Goal: Information Seeking & Learning: Learn about a topic

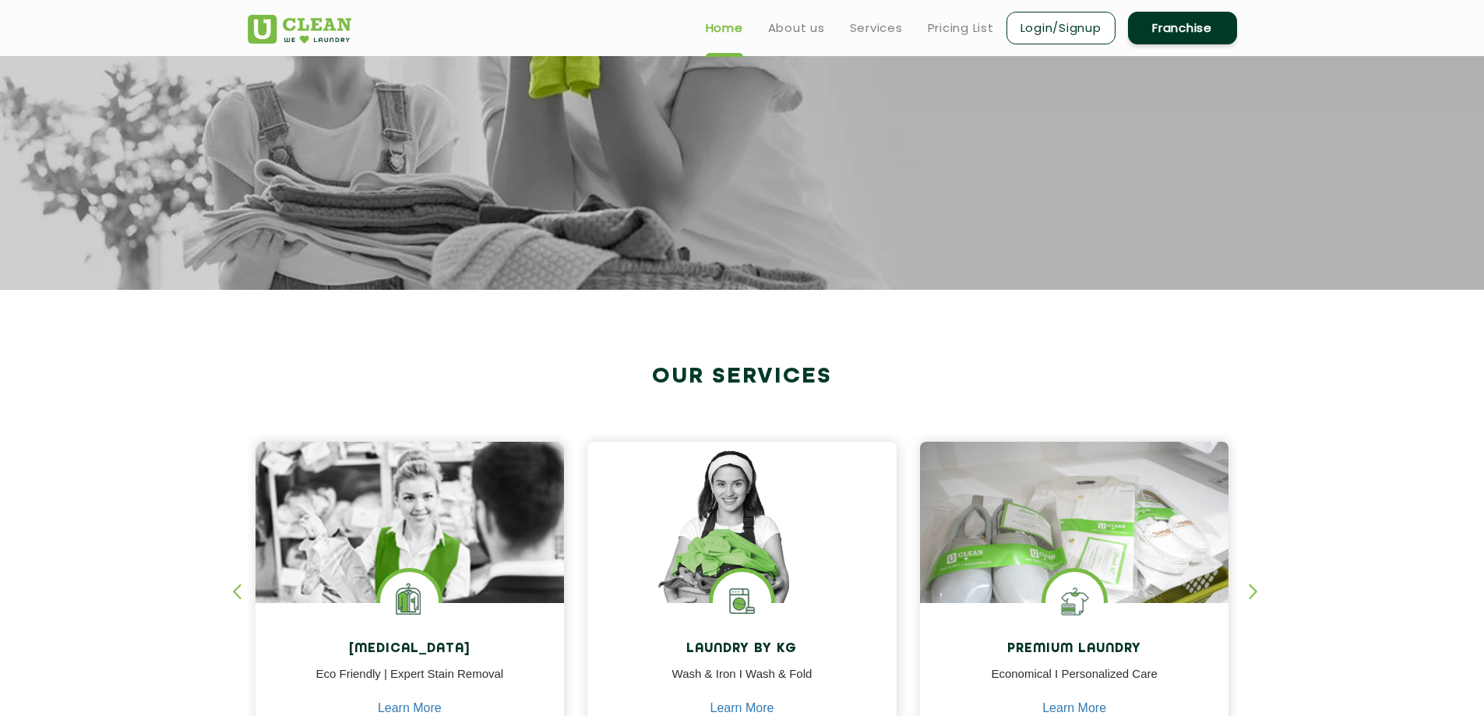
scroll to position [156, 0]
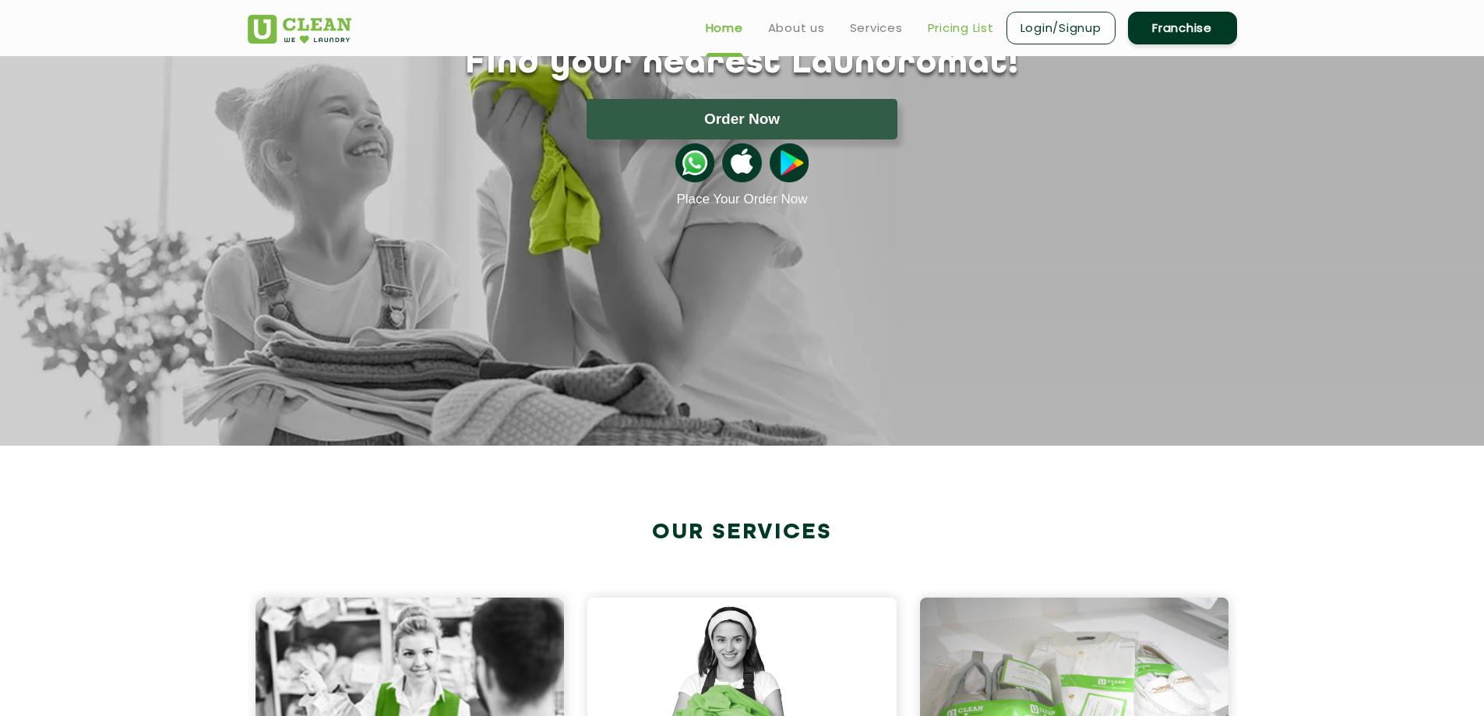
click at [954, 28] on link "Pricing List" at bounding box center [961, 28] width 66 height 19
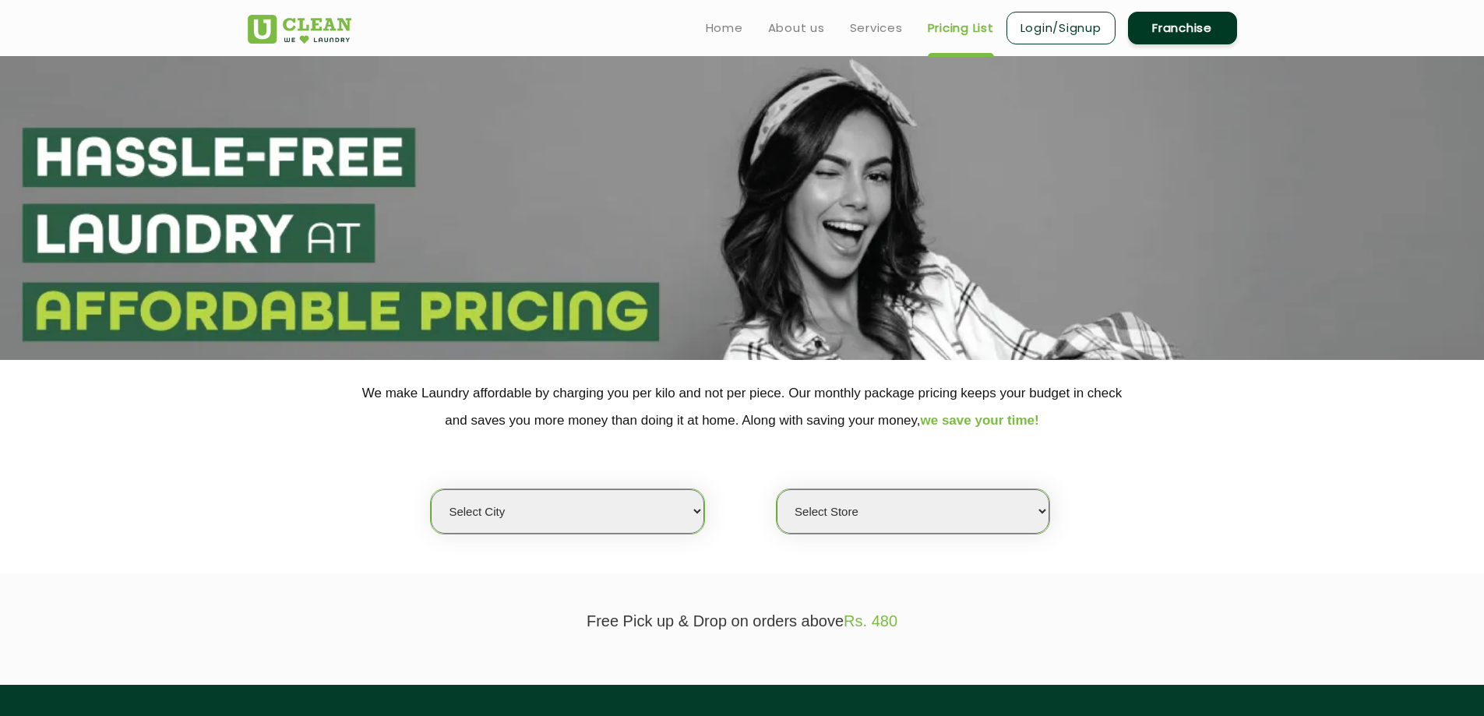
click at [672, 509] on select "Select city Aalo Agartala Agra Ahmedabad Akola Aligarh Alwar - UClean Select Am…" at bounding box center [567, 511] width 273 height 44
select select "67"
click at [431, 489] on select "Select city Aalo Agartala Agra Ahmedabad Akola Aligarh Alwar - UClean Select Am…" at bounding box center [567, 511] width 273 height 44
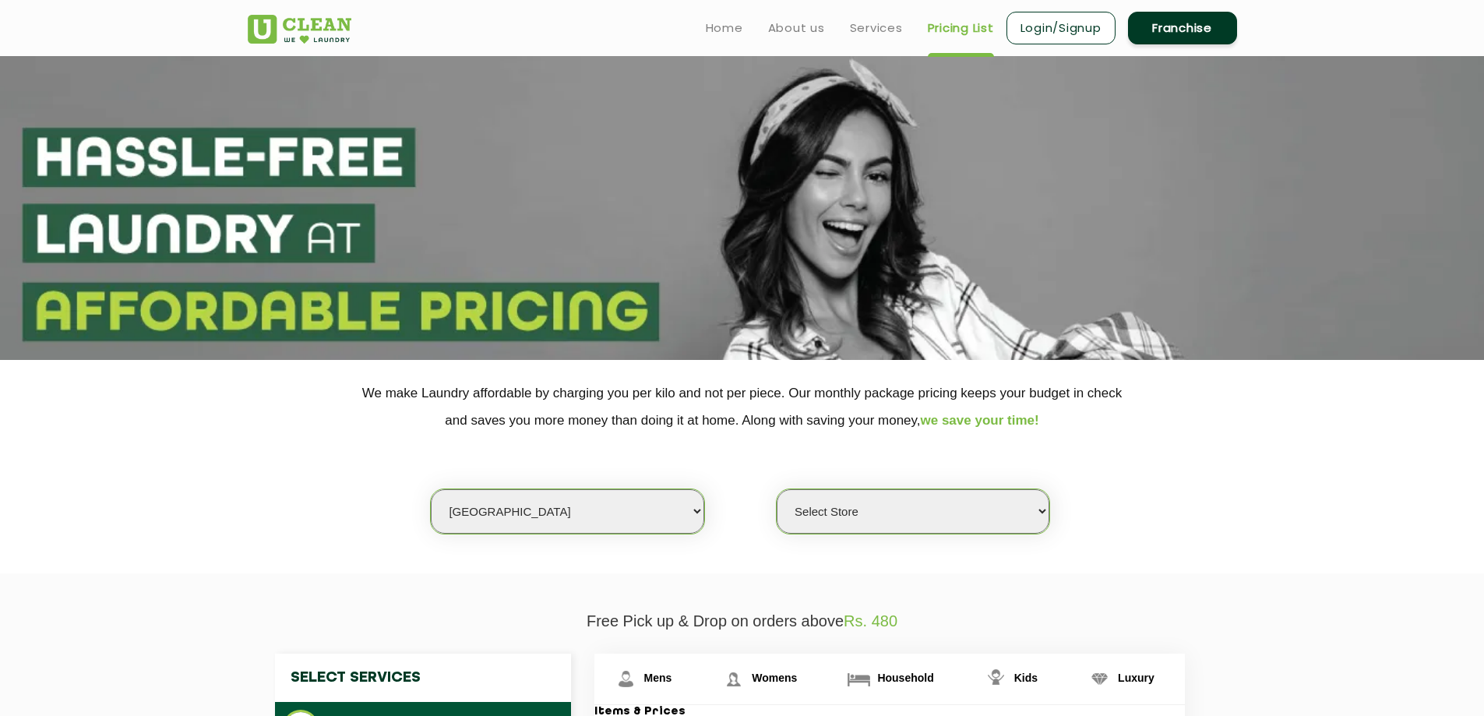
click at [966, 510] on select "Select Store UClean Bhatagaon Raipur UClean Shankar Nagar Raipur UClean Mahadev…" at bounding box center [913, 511] width 273 height 44
select select "544"
click at [777, 489] on select "Select Store UClean Bhatagaon Raipur UClean Shankar Nagar Raipur UClean Mahadev…" at bounding box center [913, 511] width 273 height 44
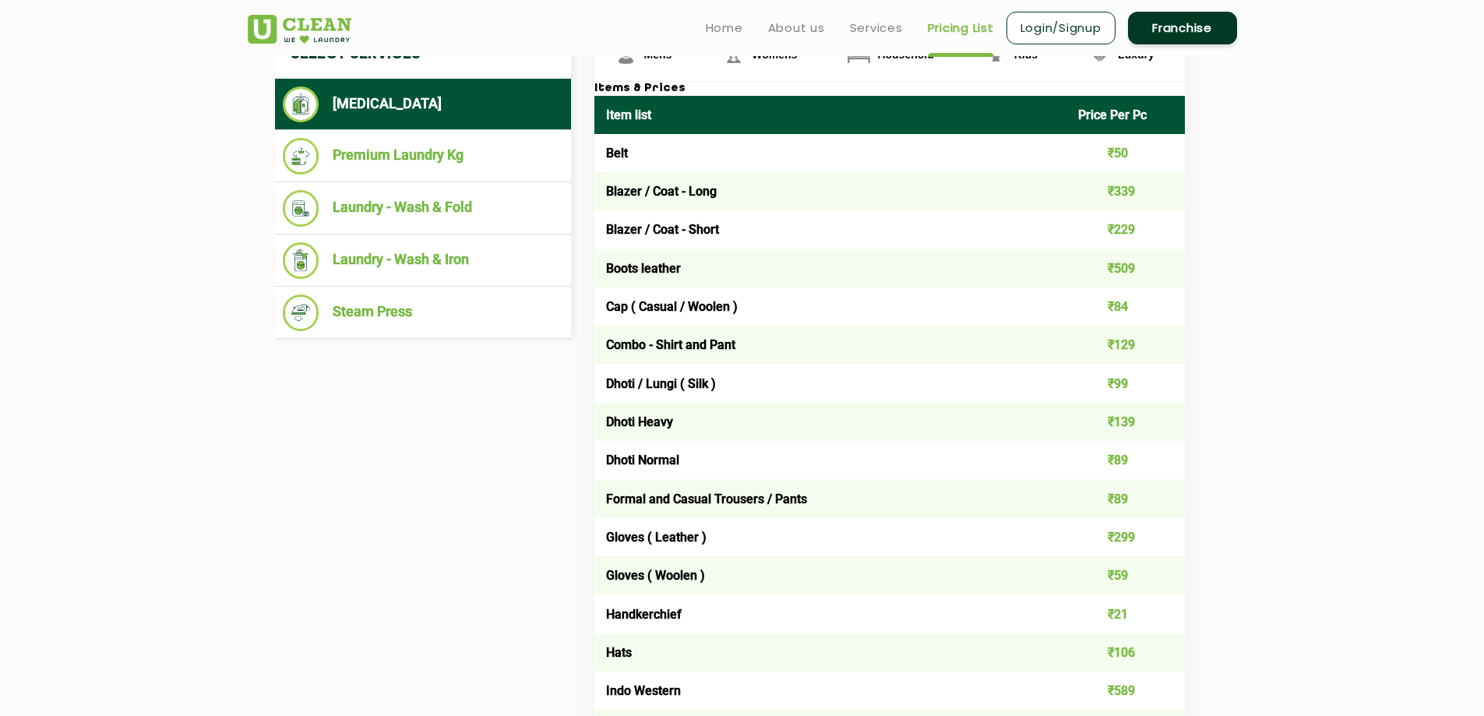
scroll to position [545, 0]
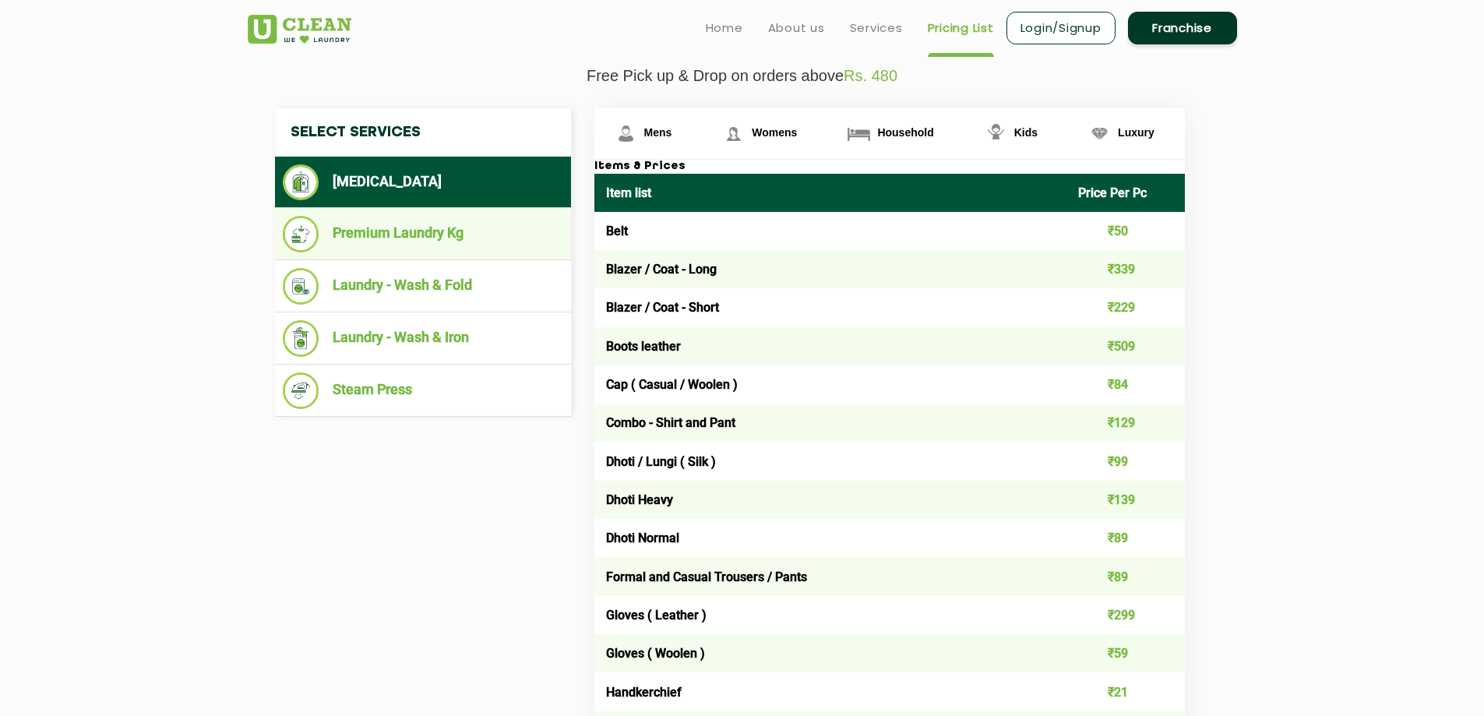
click at [397, 239] on li "Premium Laundry Kg" at bounding box center [423, 234] width 280 height 37
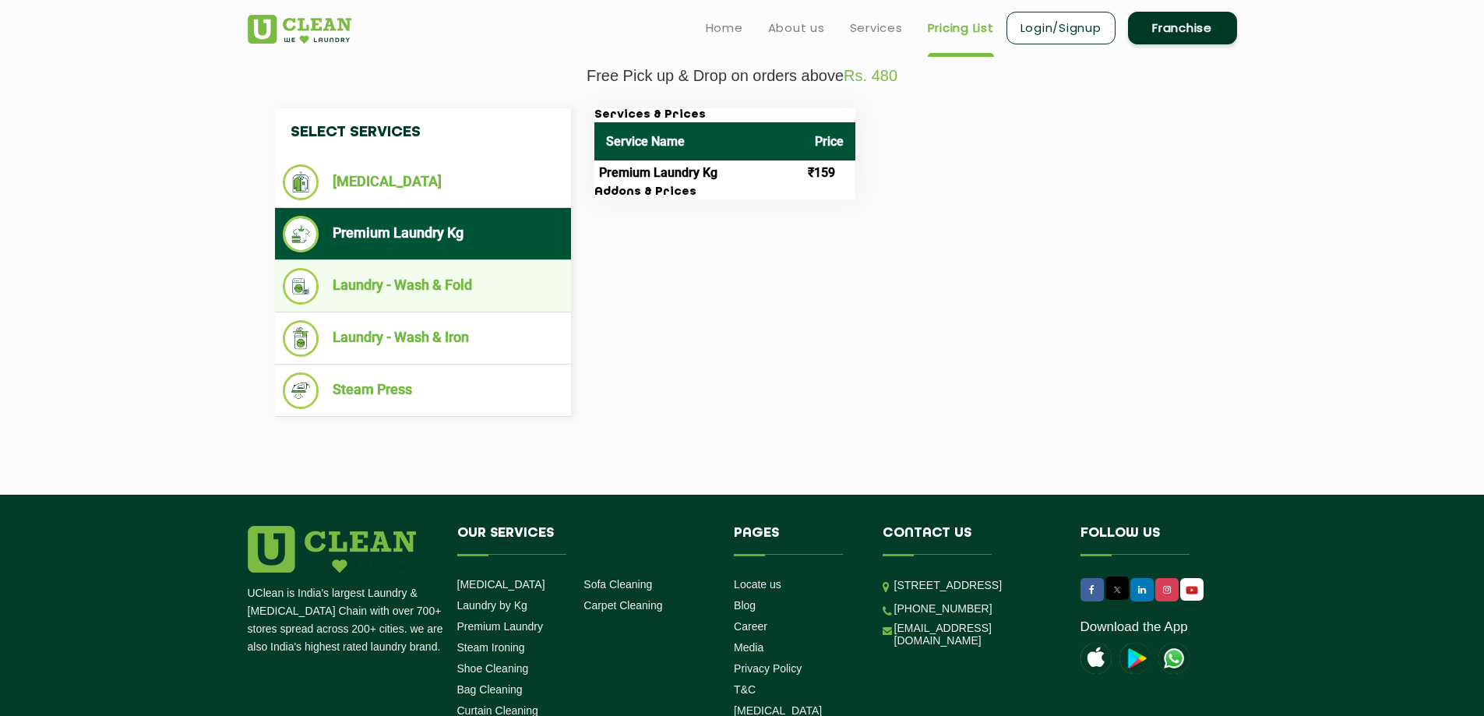
click at [430, 285] on li "Laundry - Wash & Fold" at bounding box center [423, 286] width 280 height 37
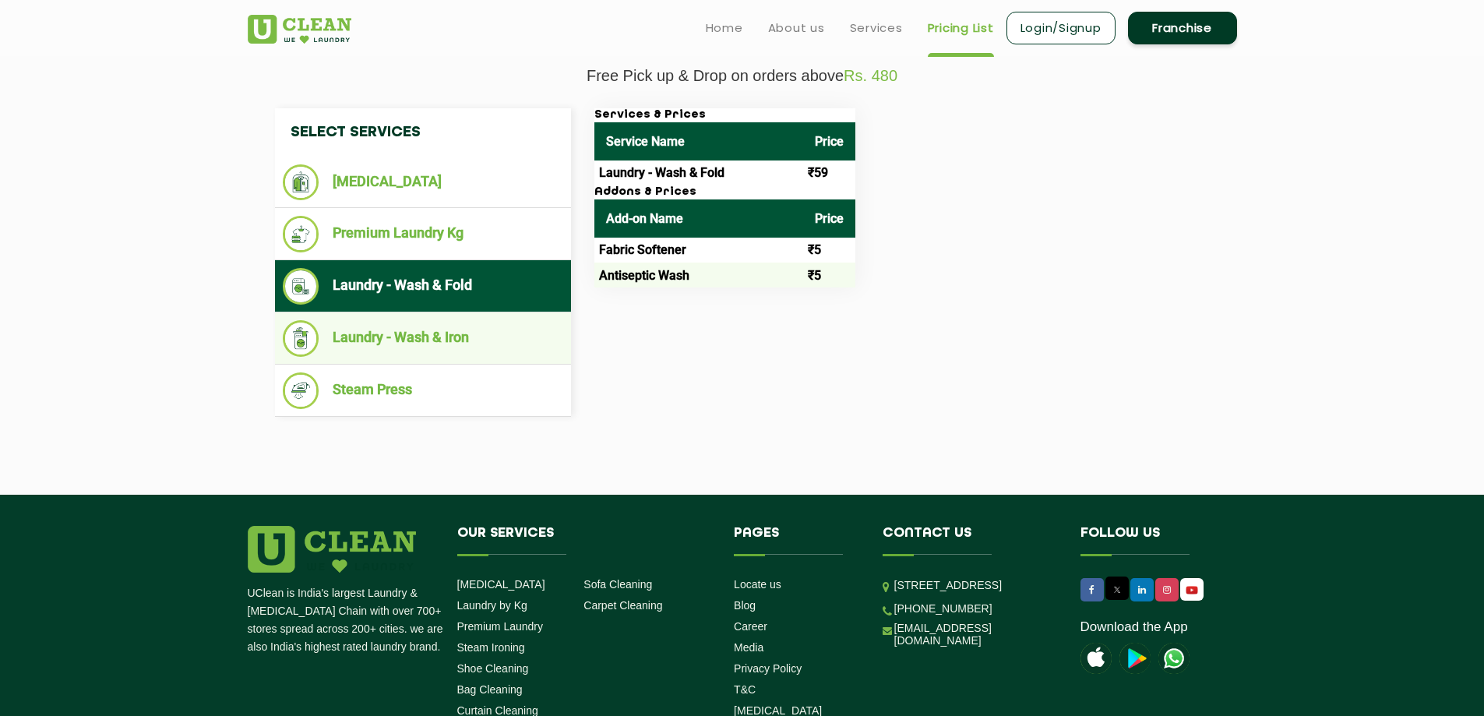
click at [456, 330] on li "Laundry - Wash & Iron" at bounding box center [423, 338] width 280 height 37
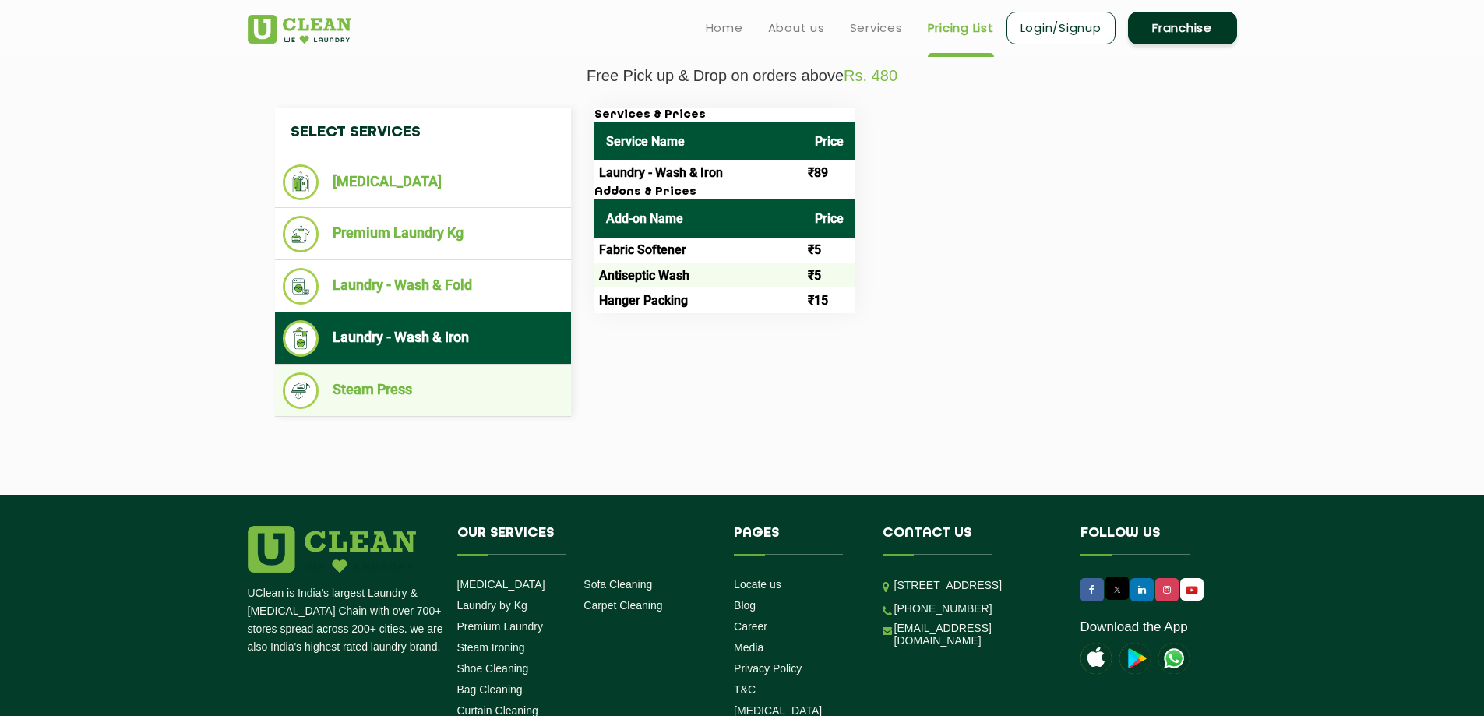
click at [378, 397] on li "Steam Press" at bounding box center [423, 390] width 280 height 37
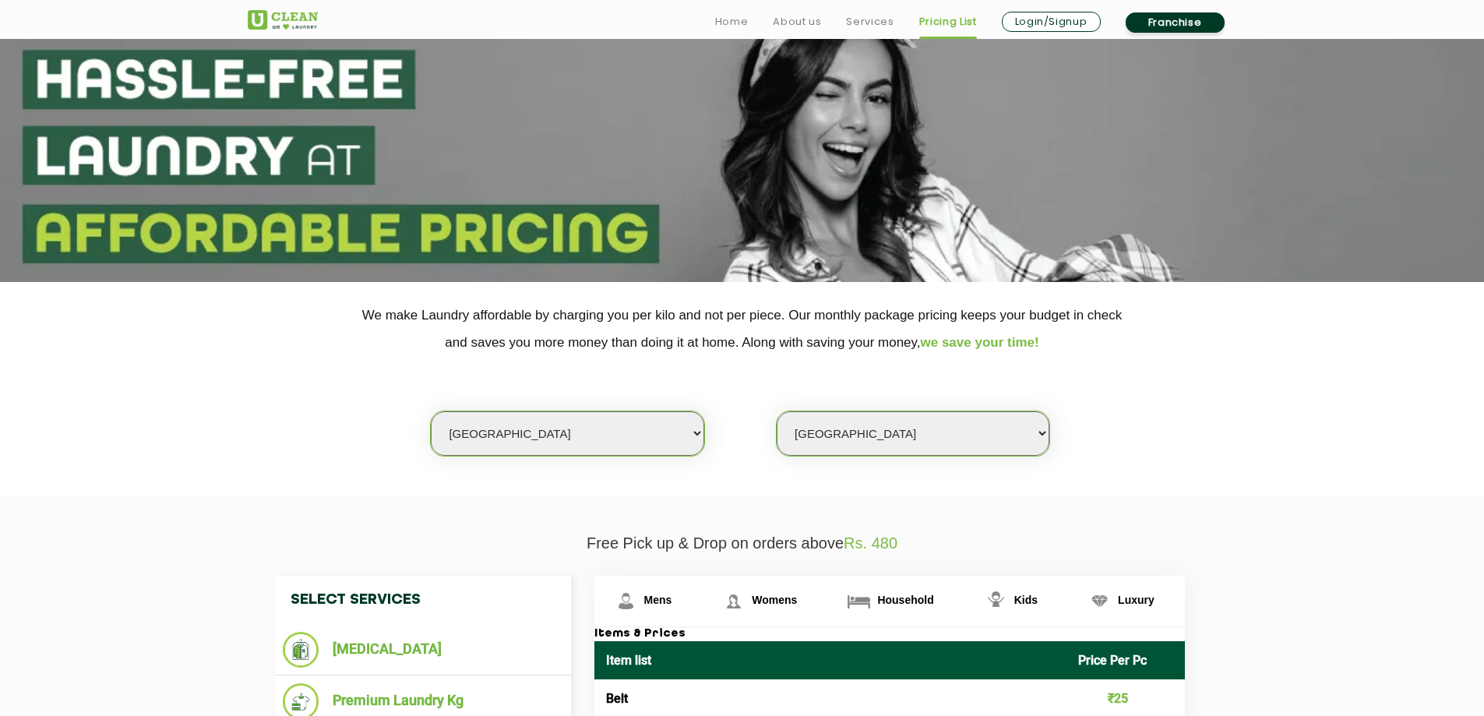
scroll to position [0, 0]
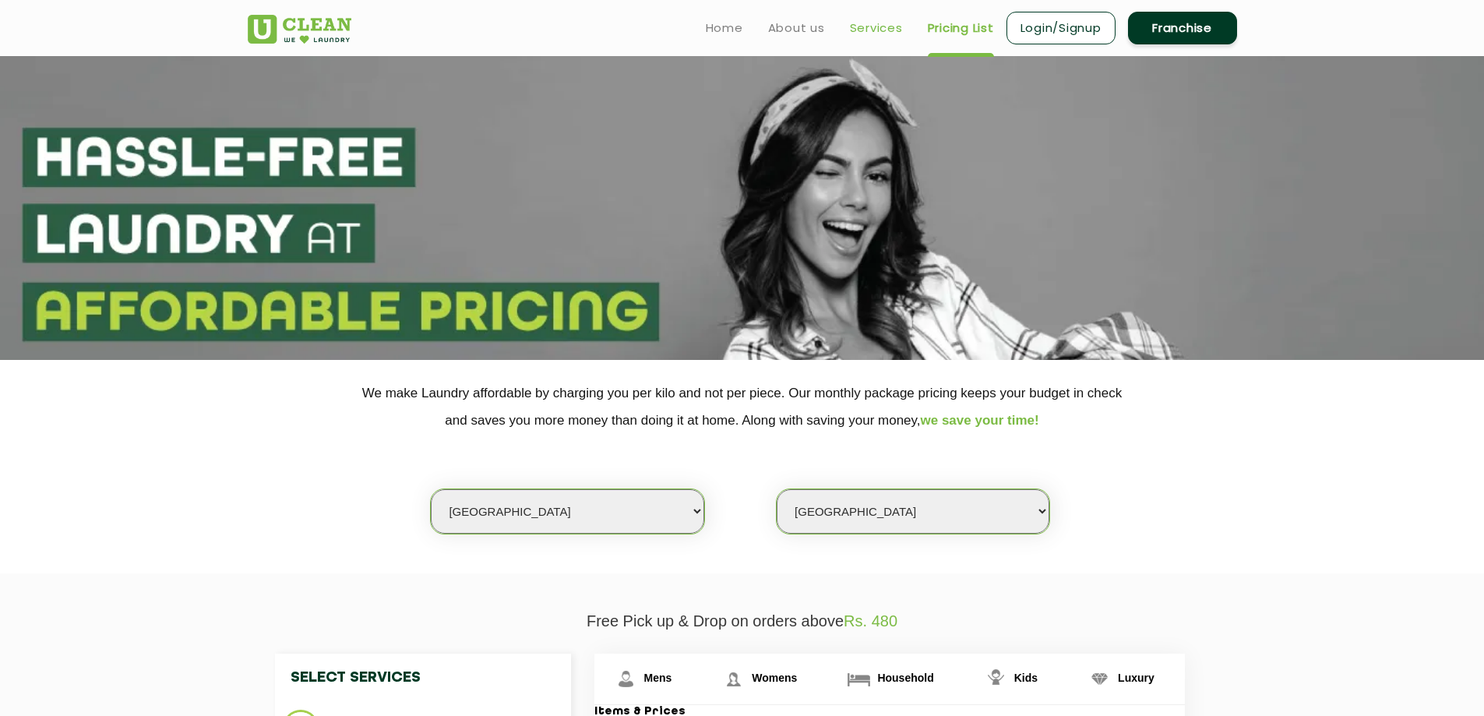
click at [875, 28] on link "Services" at bounding box center [876, 28] width 53 height 19
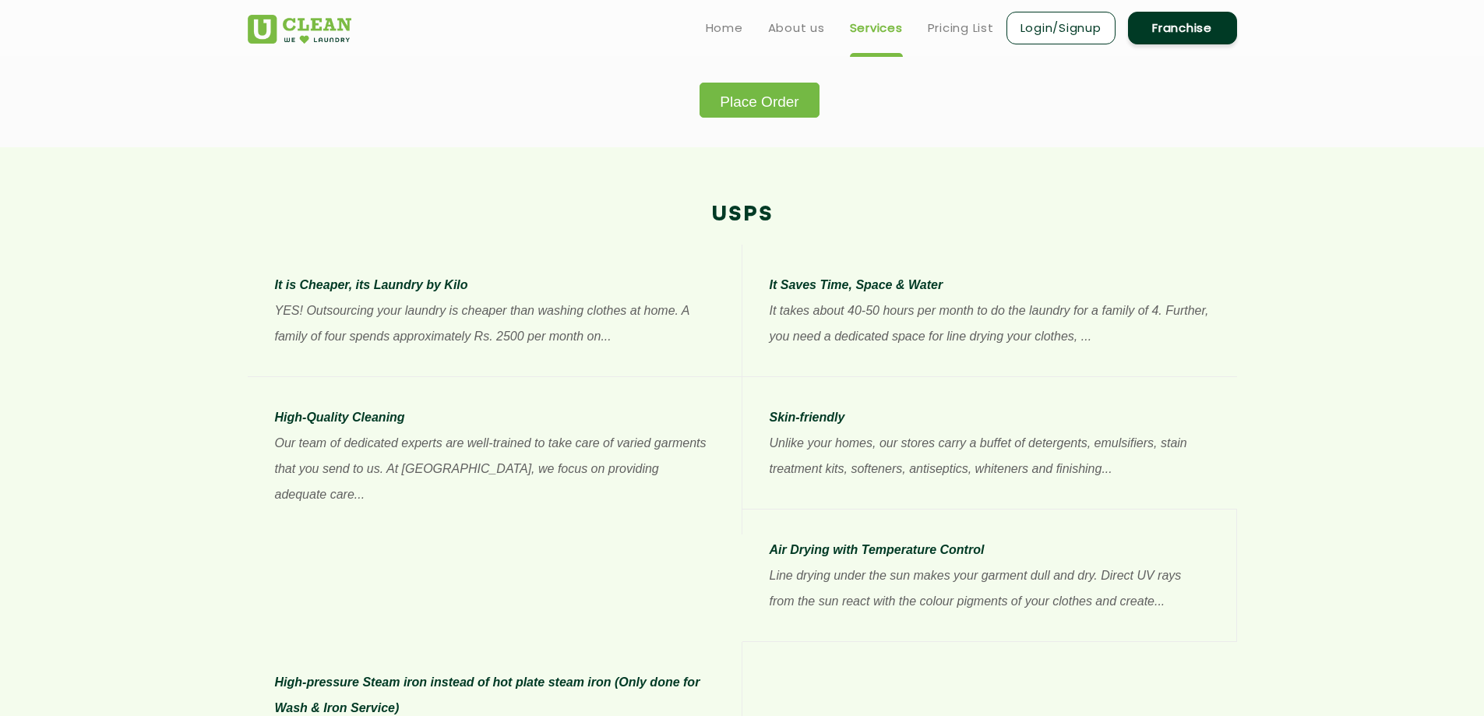
scroll to position [623, 0]
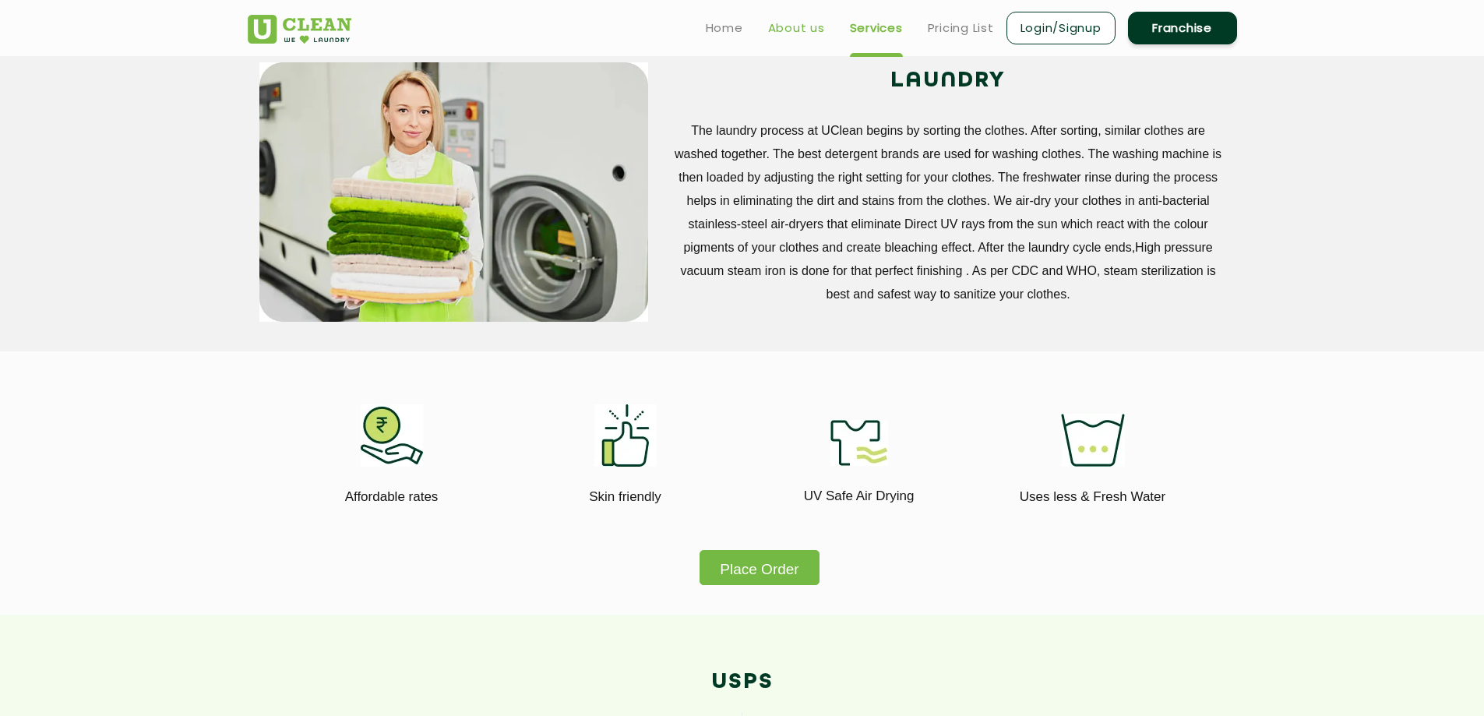
click at [796, 23] on link "About us" at bounding box center [796, 28] width 57 height 19
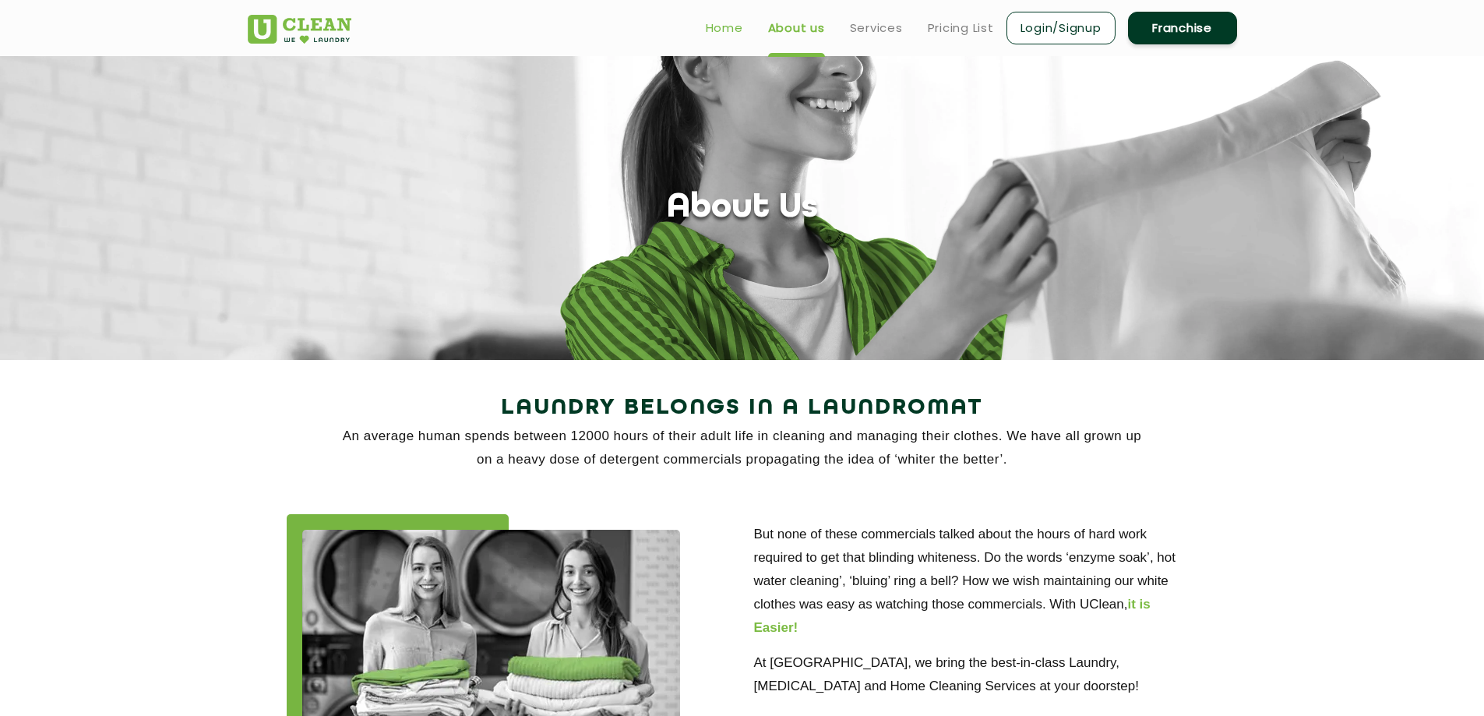
click at [727, 30] on link "Home" at bounding box center [724, 28] width 37 height 19
click at [720, 28] on link "Home" at bounding box center [724, 28] width 37 height 19
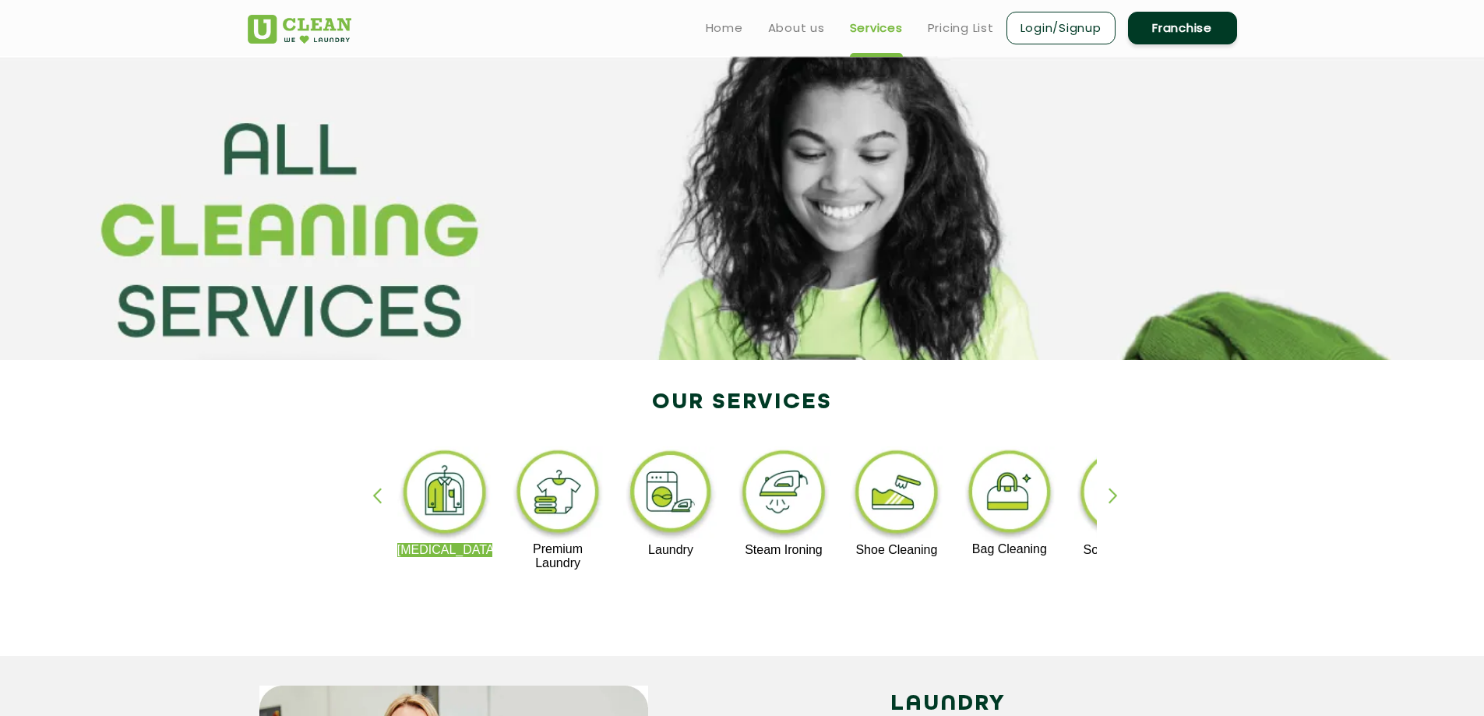
click at [1111, 499] on div "button" at bounding box center [1120, 509] width 23 height 43
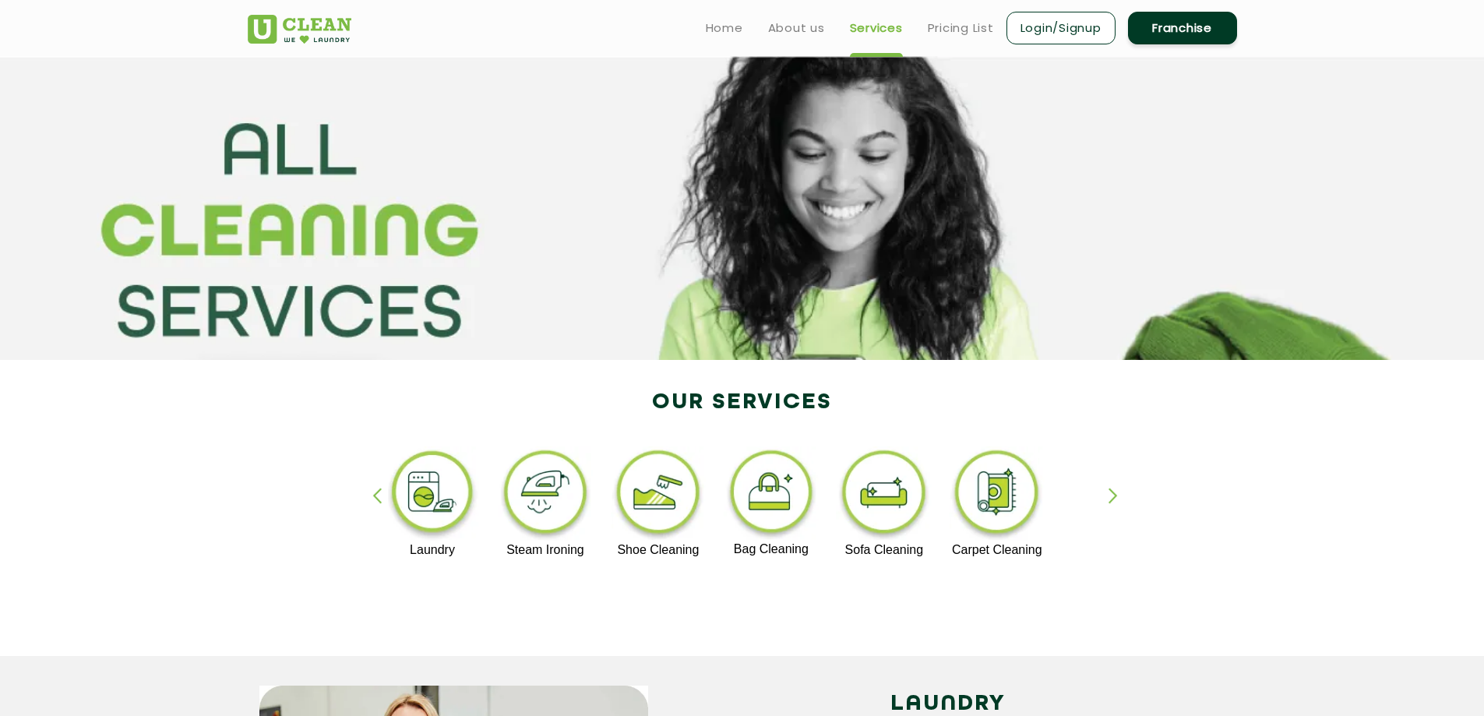
click at [1111, 499] on div "button" at bounding box center [1120, 509] width 23 height 43
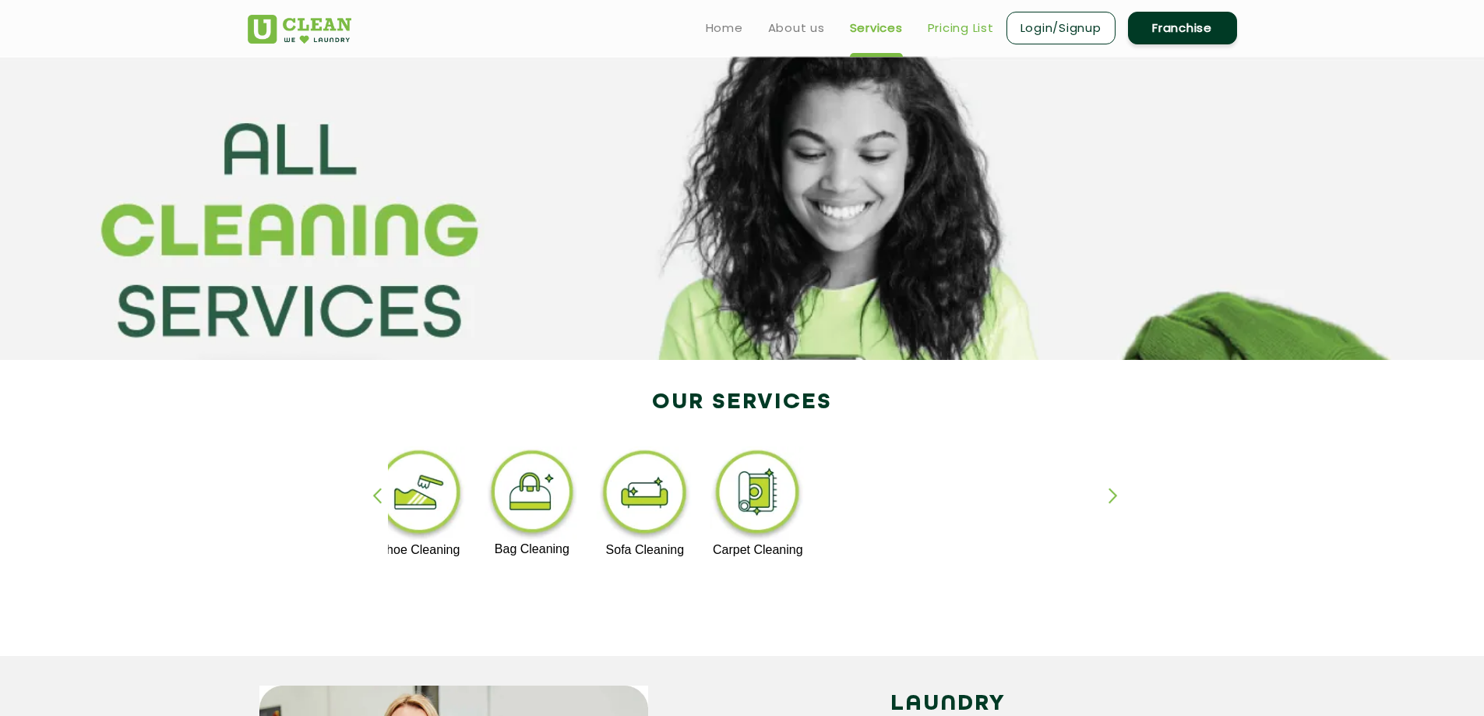
click at [944, 31] on link "Pricing List" at bounding box center [961, 28] width 66 height 19
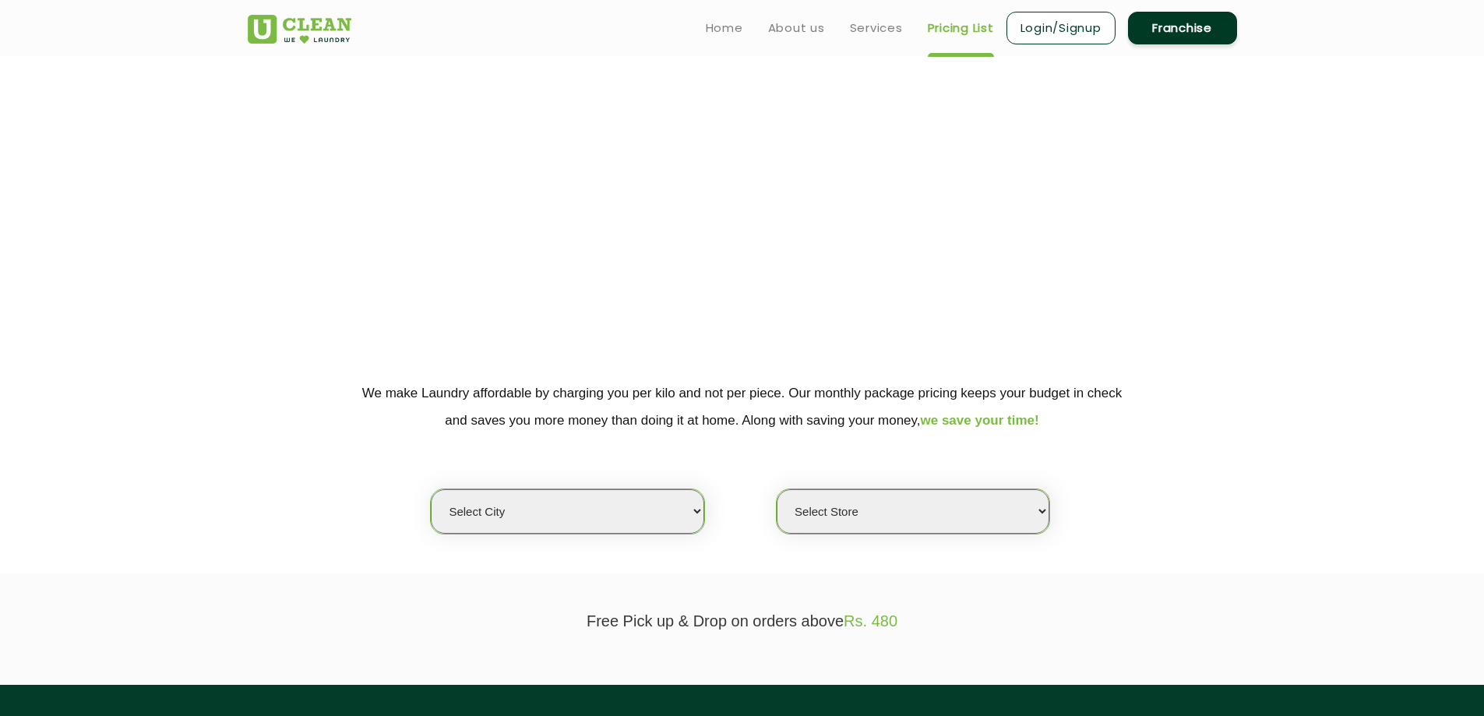
select select "0"
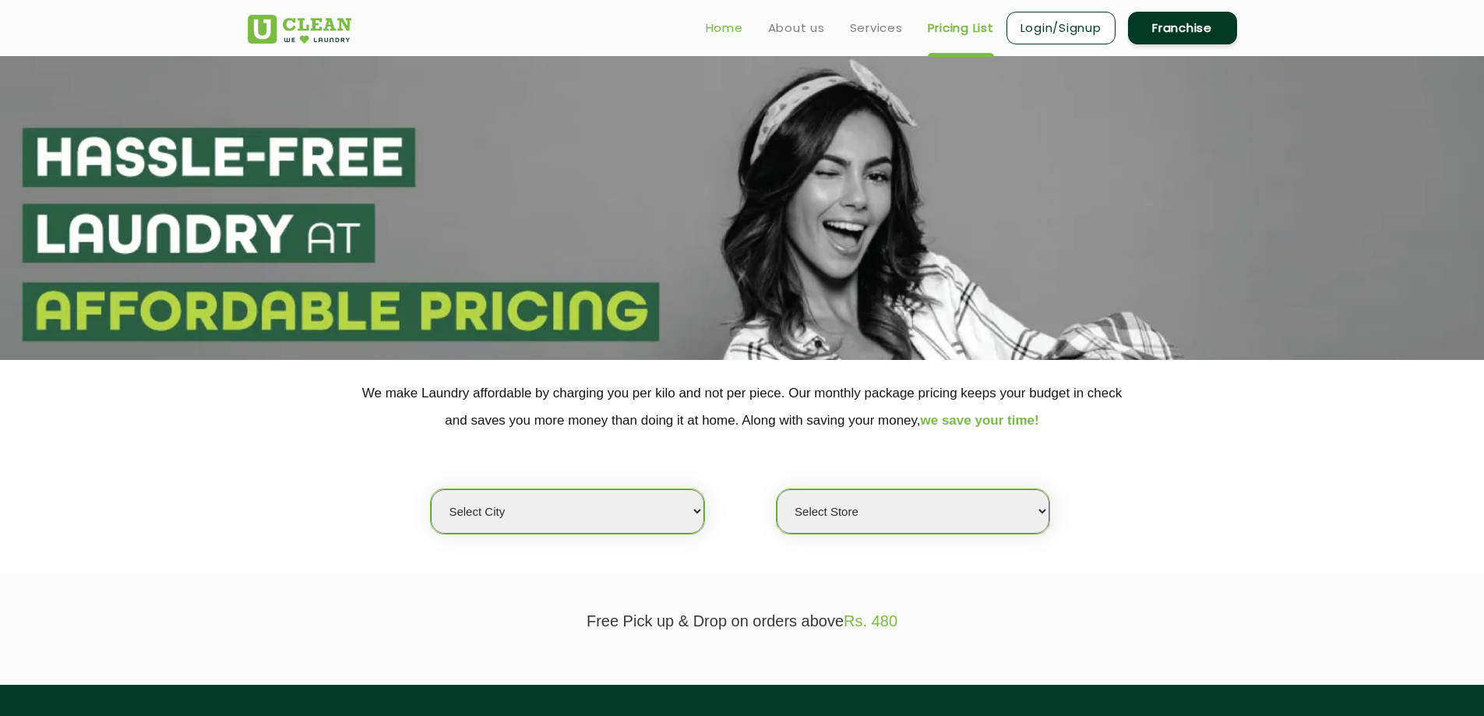
click at [726, 23] on link "Home" at bounding box center [724, 28] width 37 height 19
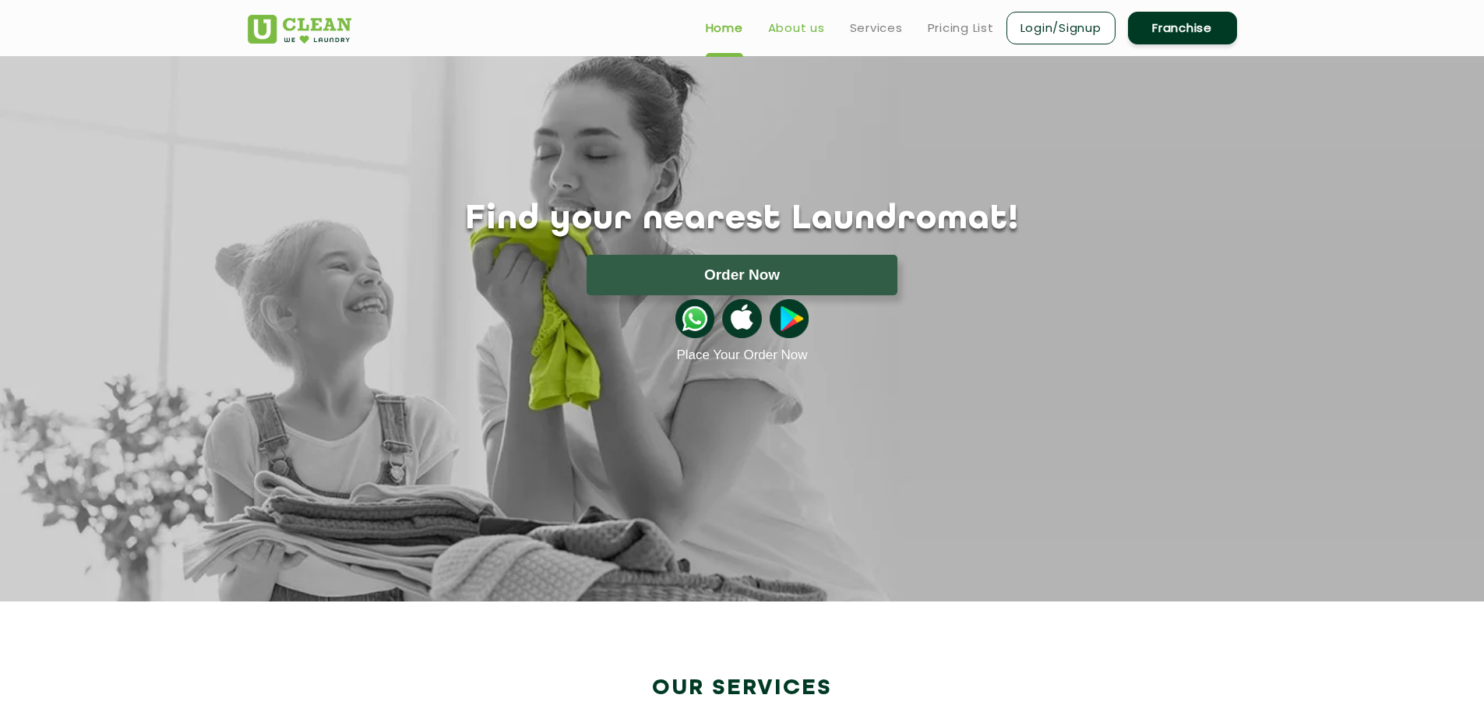
click at [793, 34] on link "About us" at bounding box center [796, 28] width 57 height 19
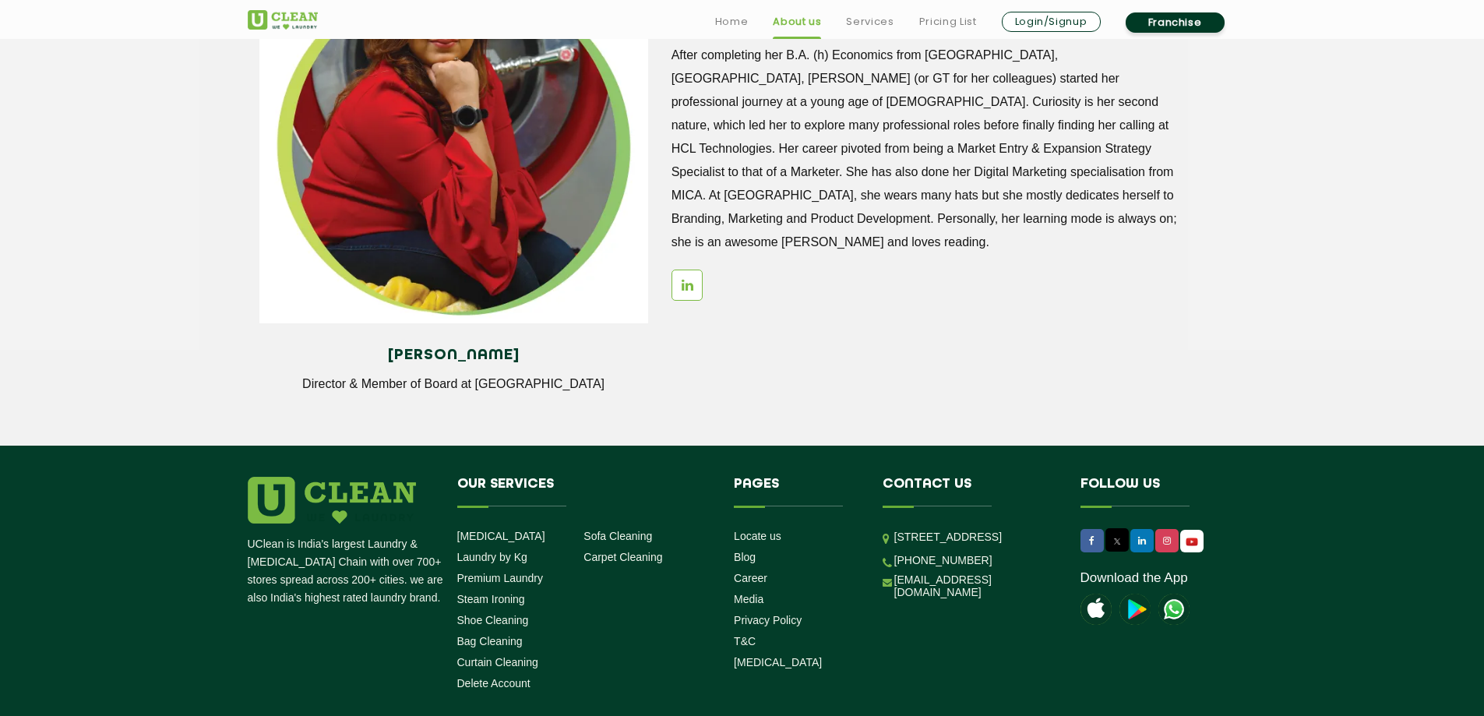
scroll to position [2129, 0]
